Goal: Navigation & Orientation: Find specific page/section

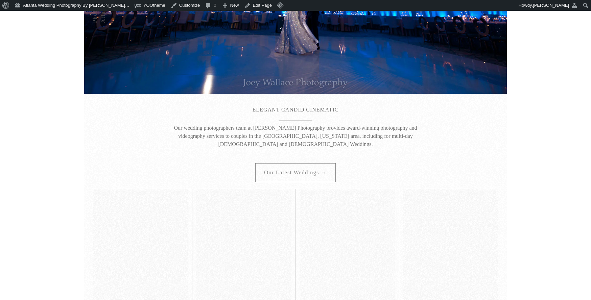
scroll to position [133, 0]
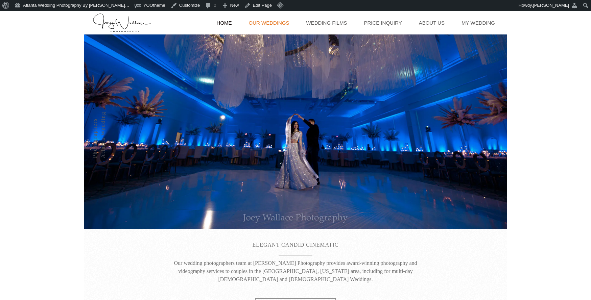
scroll to position [0, 0]
click at [289, 22] on link "Our Weddings" at bounding box center [269, 23] width 47 height 24
click at [125, 21] on img "Back to home" at bounding box center [122, 23] width 59 height 20
